Goal: Information Seeking & Learning: Learn about a topic

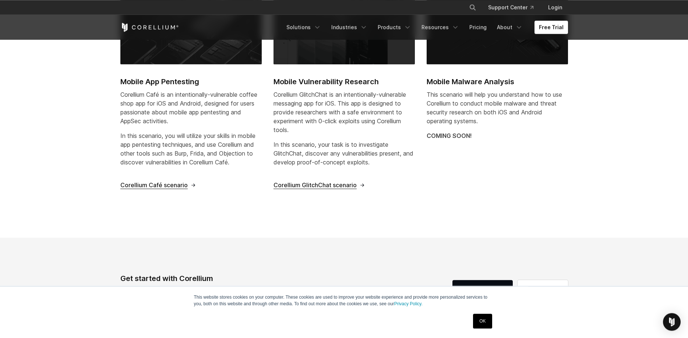
scroll to position [300, 0]
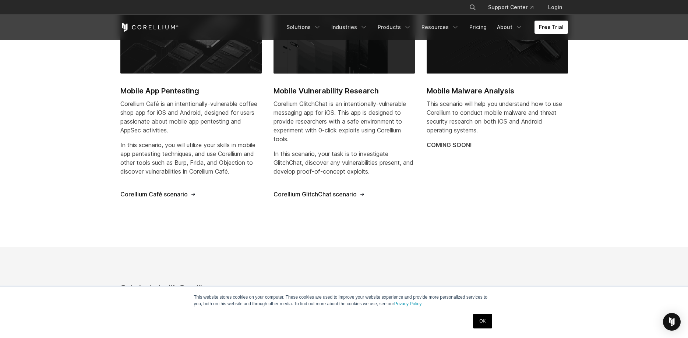
click at [183, 89] on h2 "Mobile App Pentesting" at bounding box center [190, 90] width 141 height 11
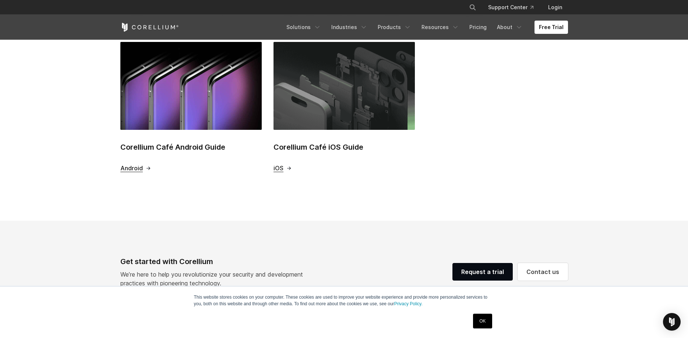
scroll to position [338, 0]
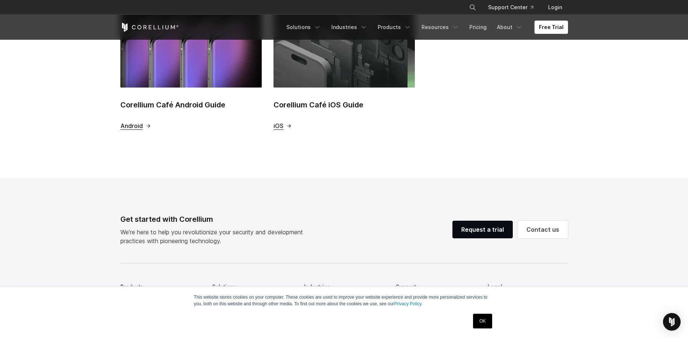
click at [274, 128] on span "iOS" at bounding box center [278, 126] width 10 height 8
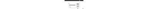
scroll to position [9820, 0]
